Goal: Information Seeking & Learning: Learn about a topic

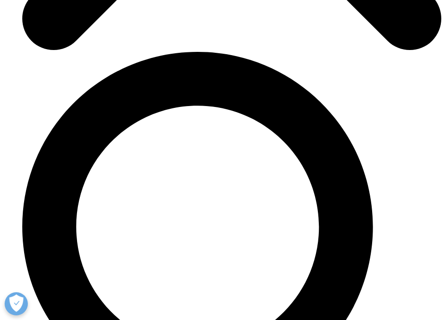
scroll to position [1073, 0]
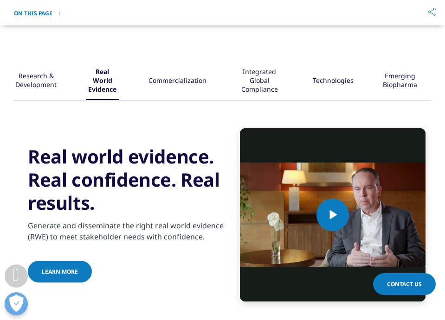
click at [38, 76] on div "Research & Development" at bounding box center [35, 82] width 41 height 38
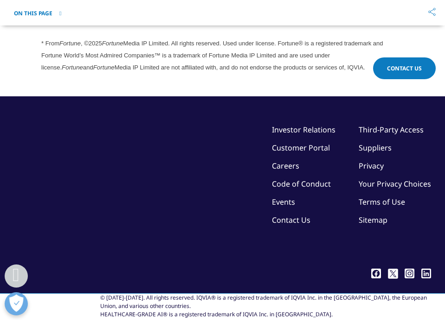
scroll to position [2720, 0]
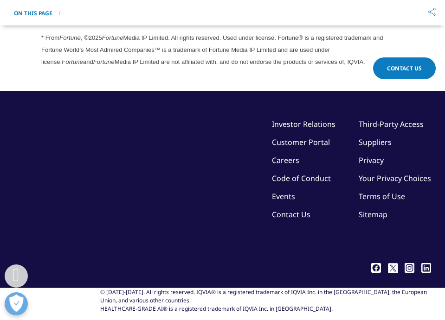
click at [291, 155] on link "Careers" at bounding box center [285, 160] width 27 height 10
